Goal: Task Accomplishment & Management: Manage account settings

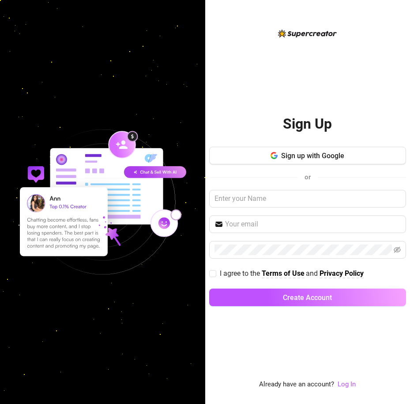
click at [343, 389] on link "Log In" at bounding box center [346, 385] width 18 height 11
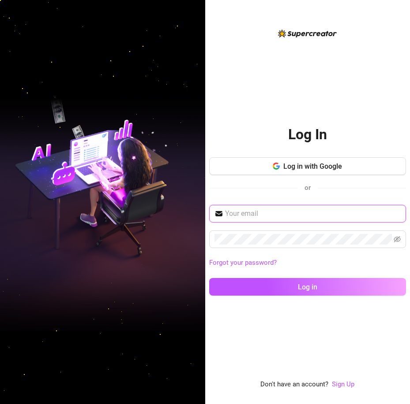
click at [263, 214] on input "text" at bounding box center [313, 214] width 176 height 11
click at [243, 218] on input "text" at bounding box center [313, 214] width 176 height 11
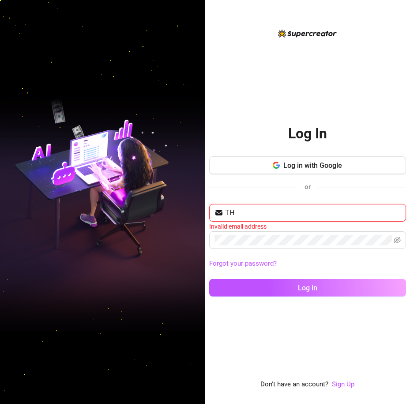
type input "T"
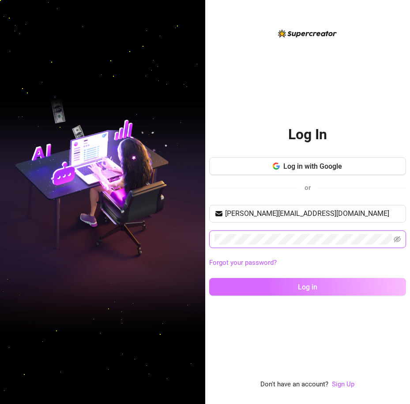
click at [209, 278] on button "Log in" at bounding box center [307, 287] width 197 height 18
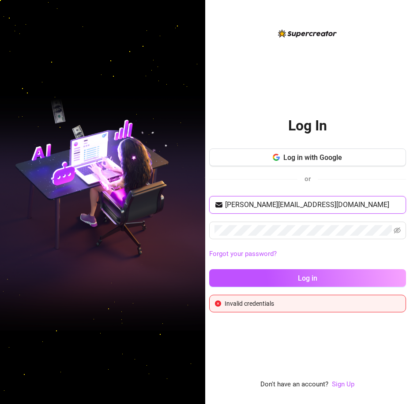
click at [337, 204] on input "[PERSON_NAME][EMAIL_ADDRESS][DOMAIN_NAME]" at bounding box center [313, 205] width 176 height 11
click at [209, 269] on button "Log in" at bounding box center [307, 278] width 197 height 18
click at [397, 232] on icon "eye-invisible" at bounding box center [398, 231] width 2 height 2
click at [346, 209] on input "[PERSON_NAME][EMAIL_ADDRESS][DOMAIN_NAME]" at bounding box center [313, 205] width 176 height 11
type input "[PERSON_NAME][EMAIL_ADDRESS][DOMAIN_NAME]"
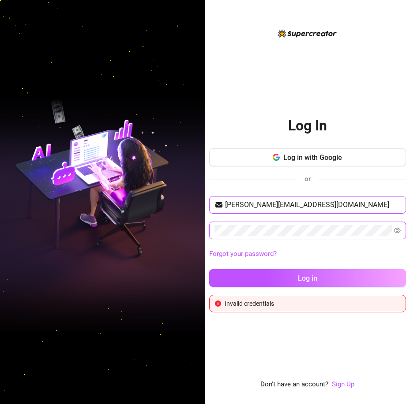
click at [209, 269] on button "Log in" at bounding box center [307, 278] width 197 height 18
click at [309, 206] on input "[PERSON_NAME][EMAIL_ADDRESS][DOMAIN_NAME]" at bounding box center [313, 205] width 176 height 11
click at [313, 204] on input "[PERSON_NAME][EMAIL_ADDRESS][DOMAIN_NAME]" at bounding box center [313, 205] width 176 height 11
click at [288, 238] on span at bounding box center [307, 231] width 197 height 18
click at [379, 240] on div "[PERSON_NAME][EMAIL_ADDRESS][DOMAIN_NAME] Forgot your password? Log in" at bounding box center [307, 245] width 197 height 99
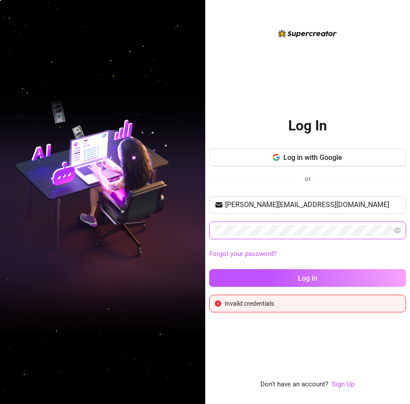
click at [209, 269] on button "Log in" at bounding box center [307, 278] width 197 height 18
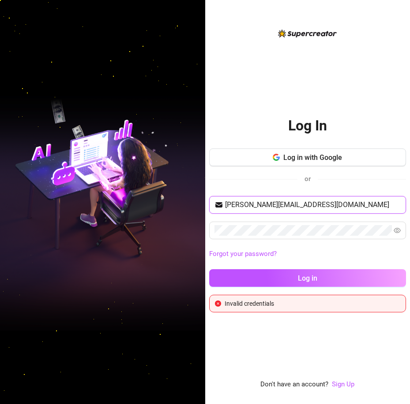
click at [316, 202] on input "[PERSON_NAME][EMAIL_ADDRESS][DOMAIN_NAME]" at bounding box center [313, 205] width 176 height 11
click at [358, 256] on link "Forgot your password?" at bounding box center [307, 254] width 197 height 11
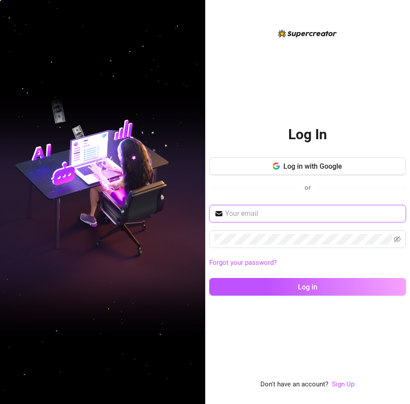
click at [303, 213] on input "text" at bounding box center [313, 214] width 176 height 11
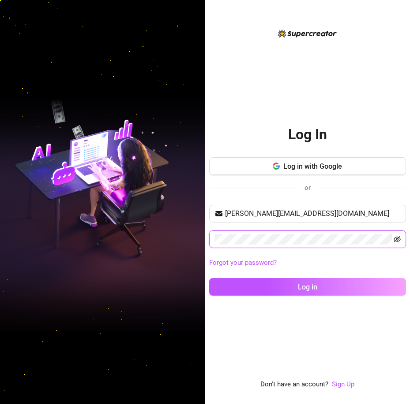
click at [396, 238] on icon "eye-invisible" at bounding box center [396, 239] width 7 height 7
click at [209, 278] on button "Log in" at bounding box center [307, 287] width 197 height 18
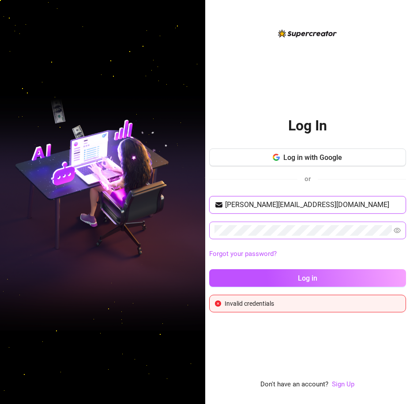
click at [327, 203] on input "[PERSON_NAME][EMAIL_ADDRESS][DOMAIN_NAME]" at bounding box center [313, 205] width 176 height 11
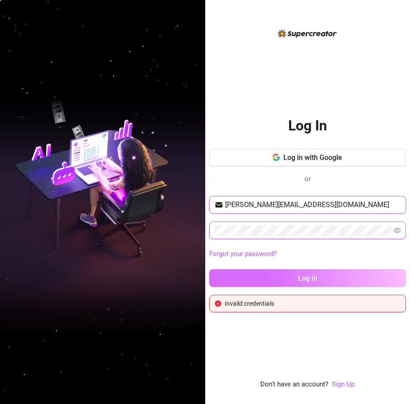
type input "[PERSON_NAME][EMAIL_ADDRESS][DOMAIN_NAME]"
click at [322, 275] on button "Log in" at bounding box center [307, 278] width 197 height 18
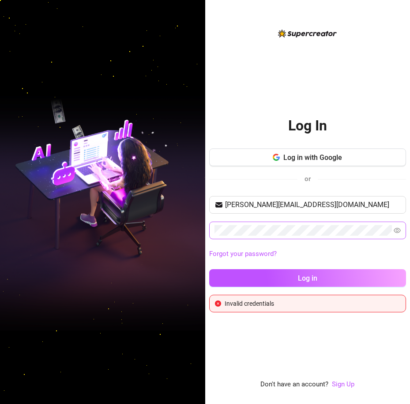
click at [277, 224] on span at bounding box center [307, 231] width 197 height 18
click at [209, 269] on button "Log in" at bounding box center [307, 278] width 197 height 18
